Goal: Task Accomplishment & Management: Use online tool/utility

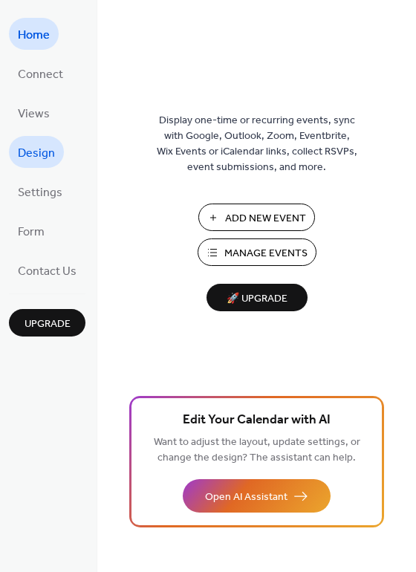
click at [40, 157] on span "Design" at bounding box center [36, 153] width 37 height 23
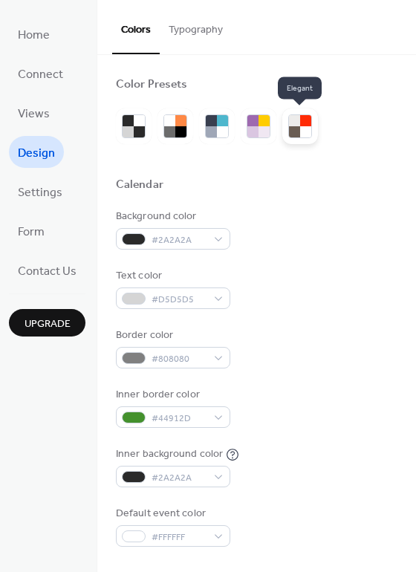
click at [300, 131] on div at bounding box center [305, 131] width 11 height 11
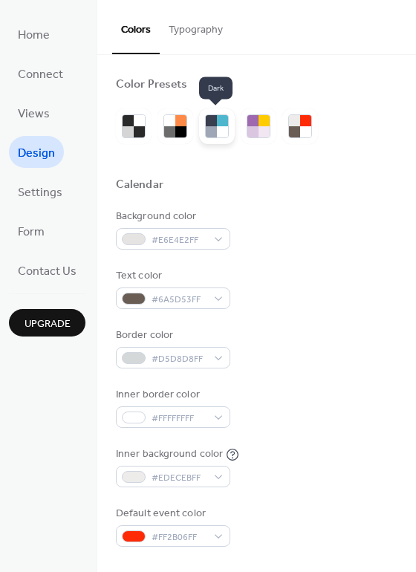
click at [211, 128] on div at bounding box center [211, 131] width 11 height 11
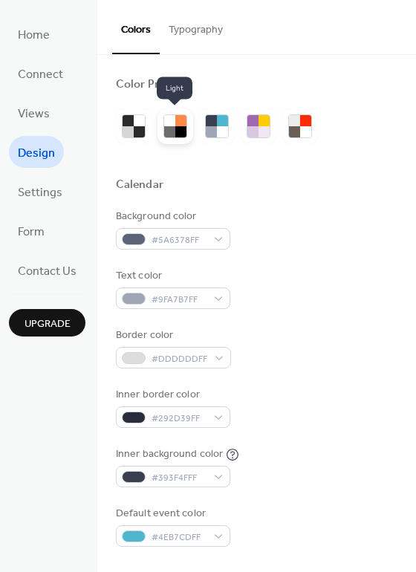
click at [183, 125] on div at bounding box center [180, 120] width 11 height 11
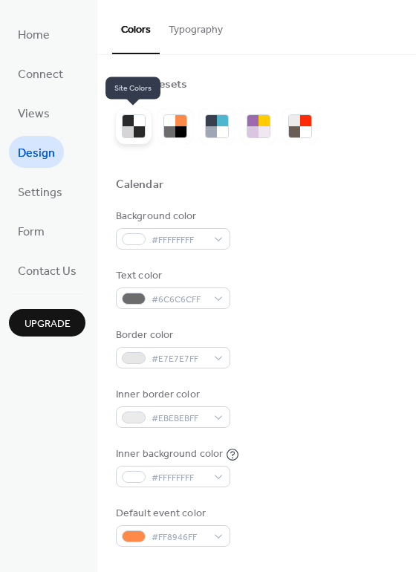
click at [148, 128] on div at bounding box center [134, 126] width 36 height 36
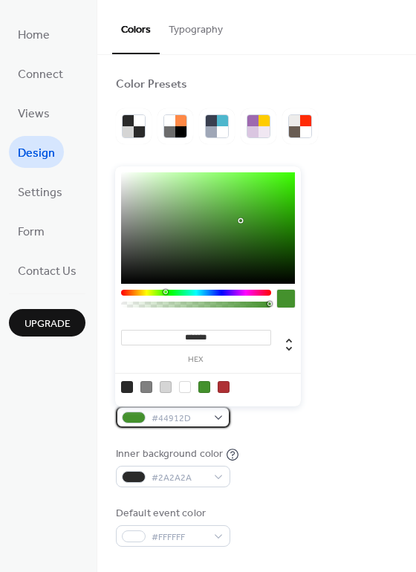
click at [215, 414] on div "#44912D" at bounding box center [173, 417] width 114 height 22
click at [186, 388] on div at bounding box center [185, 387] width 12 height 12
type input "*******"
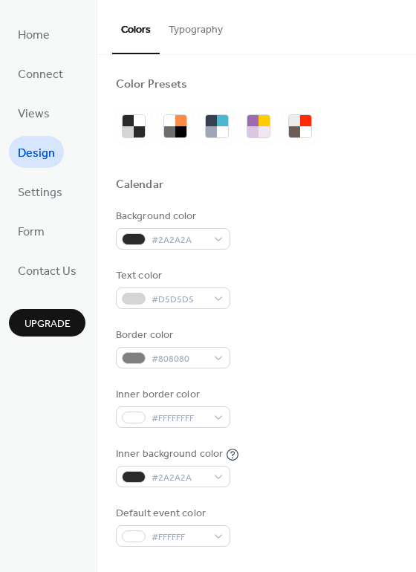
click at [372, 413] on div "Inner border color #FFFFFFFF" at bounding box center [256, 407] width 281 height 41
